Goal: Transaction & Acquisition: Download file/media

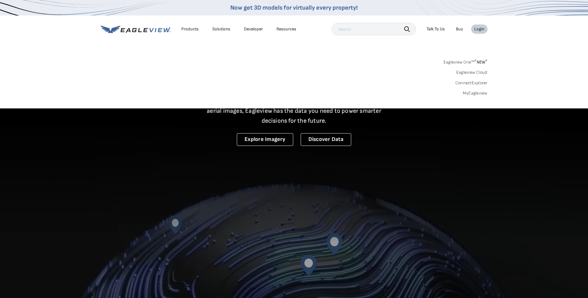
click at [466, 92] on link "MyEagleview" at bounding box center [475, 94] width 25 height 6
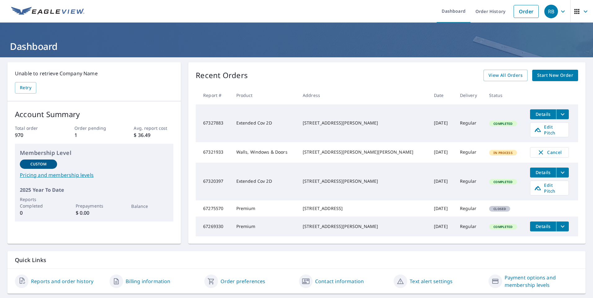
click at [534, 116] on span "Details" at bounding box center [543, 114] width 19 height 6
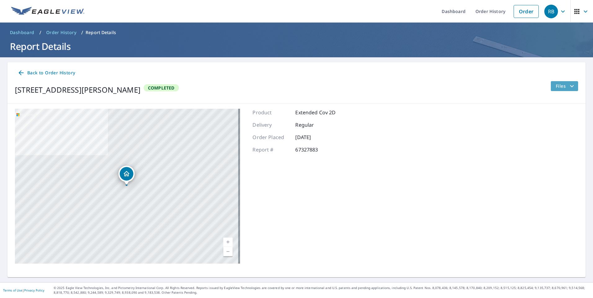
click at [556, 86] on span "Files" at bounding box center [566, 85] width 20 height 7
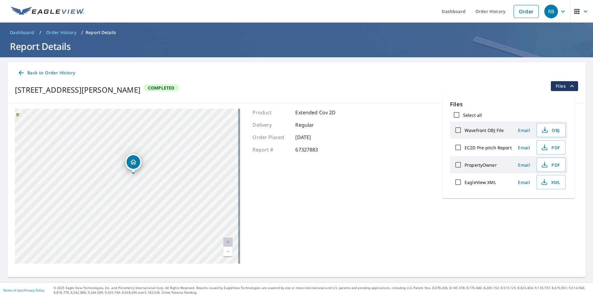
click at [389, 175] on div "[STREET_ADDRESS][PERSON_NAME] A standard road map Aerial A detailed look from a…" at bounding box center [296, 186] width 578 height 165
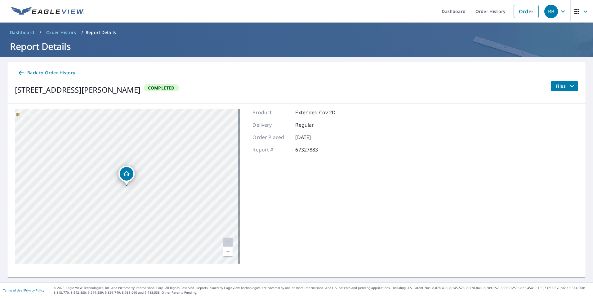
click at [558, 84] on span "Files" at bounding box center [566, 85] width 20 height 7
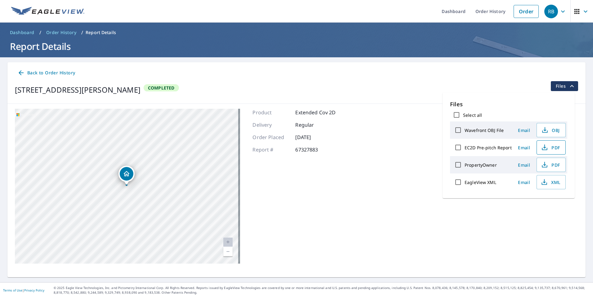
click at [544, 147] on icon "button" at bounding box center [544, 147] width 7 height 7
click at [26, 32] on span "Dashboard" at bounding box center [22, 32] width 24 height 6
